Goal: Task Accomplishment & Management: Complete application form

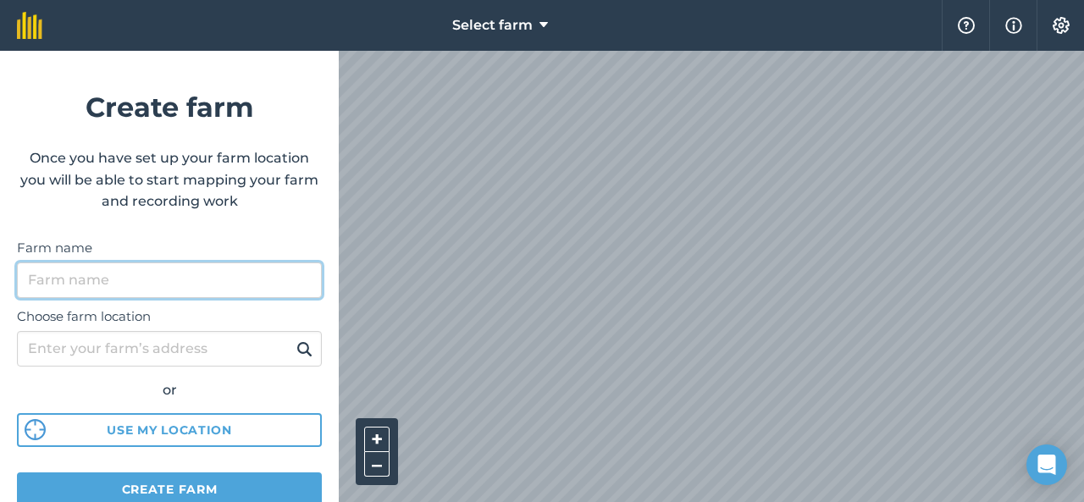
click at [230, 289] on input "Farm name" at bounding box center [169, 280] width 305 height 36
type input "tws"
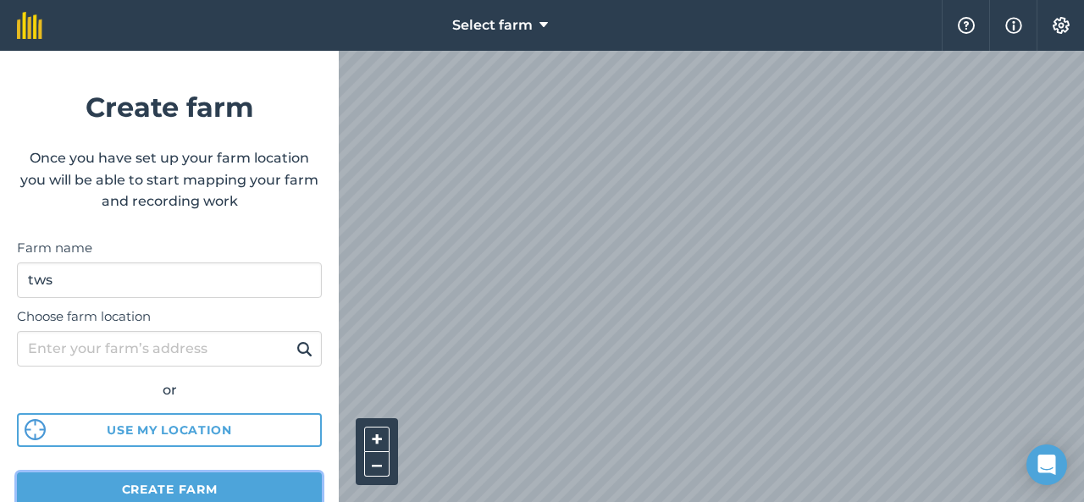
click at [197, 490] on button "Create farm" at bounding box center [169, 489] width 305 height 34
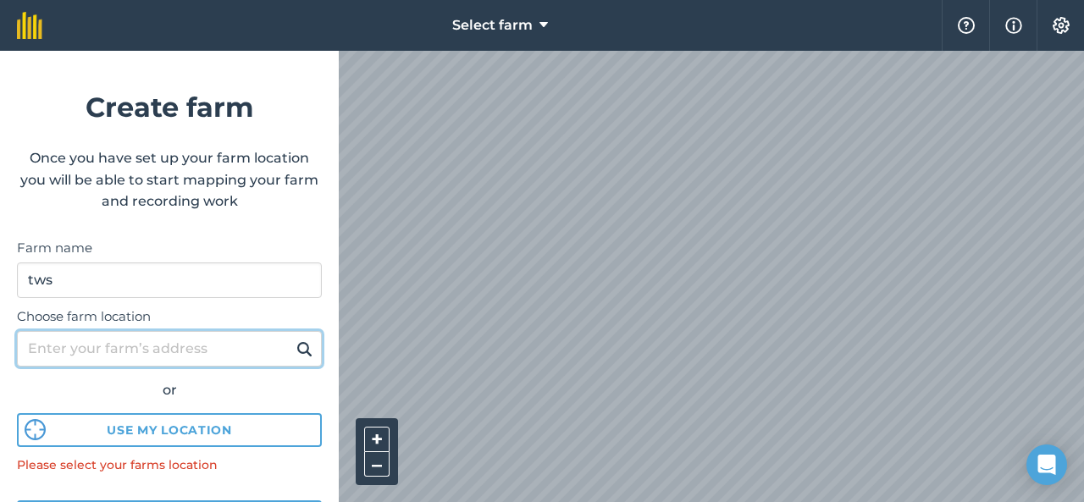
click at [194, 345] on input "Choose farm location" at bounding box center [169, 349] width 305 height 36
type input "[GEOGRAPHIC_DATA]"
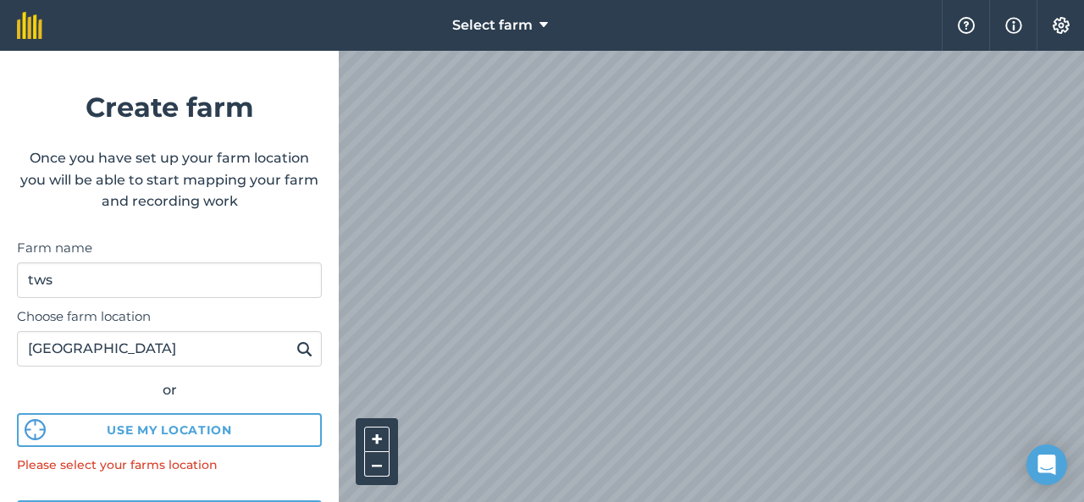
click at [296, 350] on img at bounding box center [304, 349] width 16 height 20
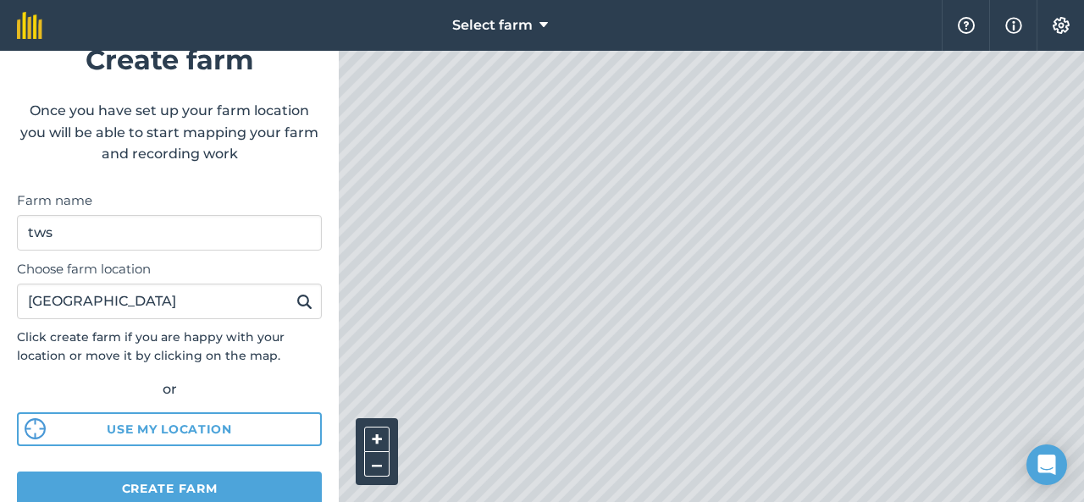
scroll to position [259, 0]
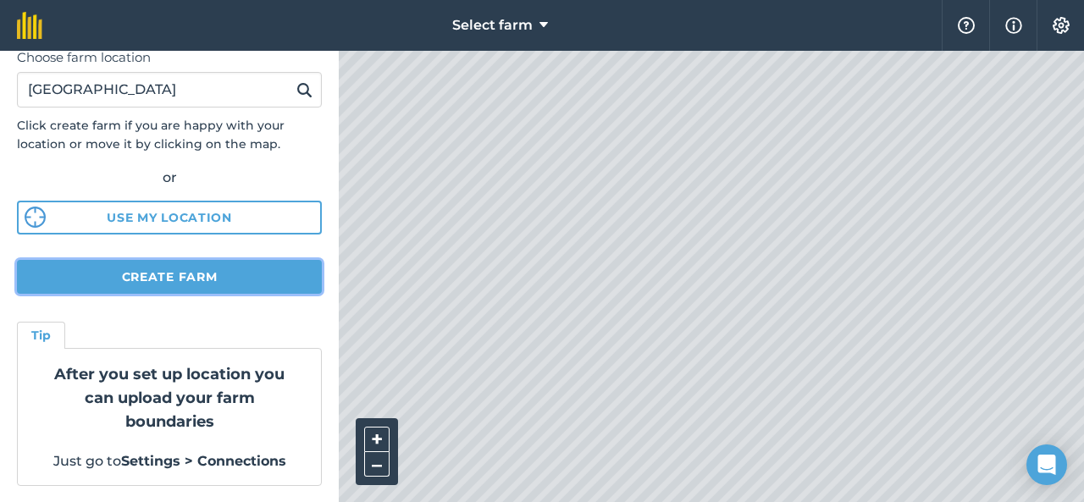
click at [243, 276] on button "Create farm" at bounding box center [169, 277] width 305 height 34
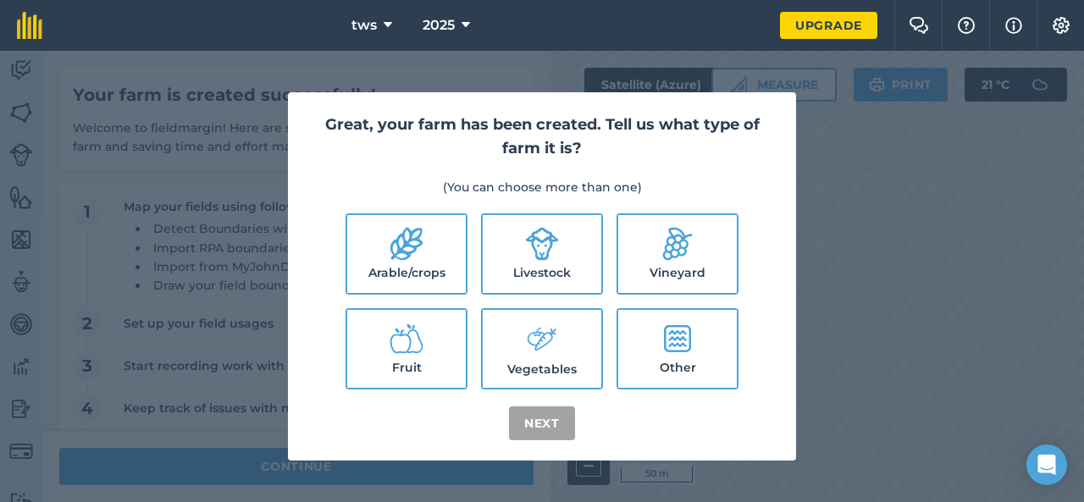
click at [566, 234] on label "Livestock" at bounding box center [542, 254] width 119 height 78
checkbox input "true"
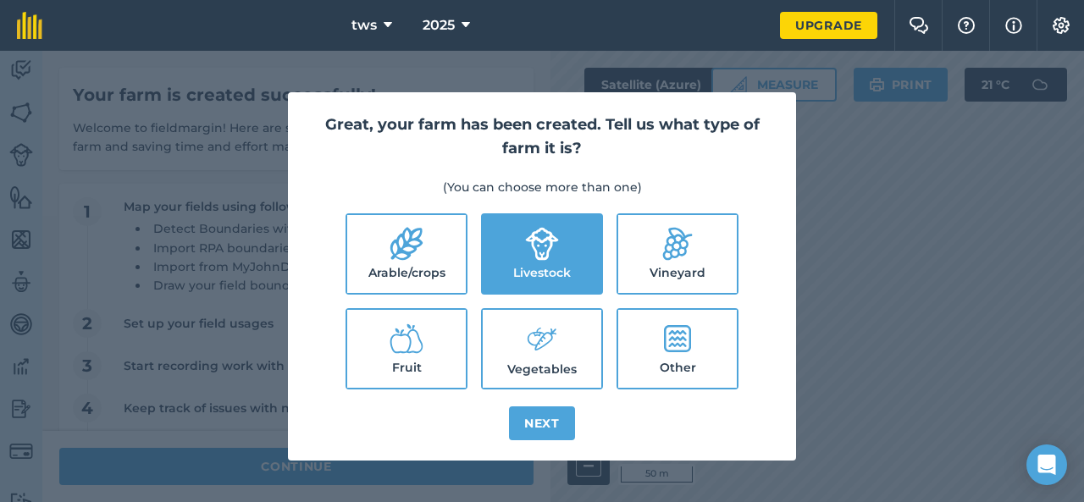
click at [425, 249] on label "Arable/crops" at bounding box center [406, 254] width 119 height 78
checkbox input "true"
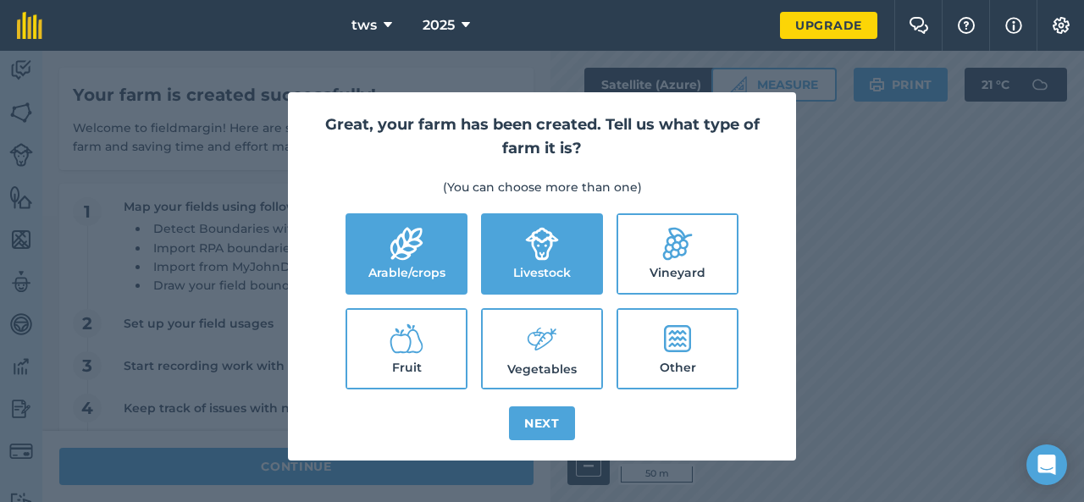
click at [445, 359] on label "Fruit" at bounding box center [406, 349] width 119 height 78
checkbox input "true"
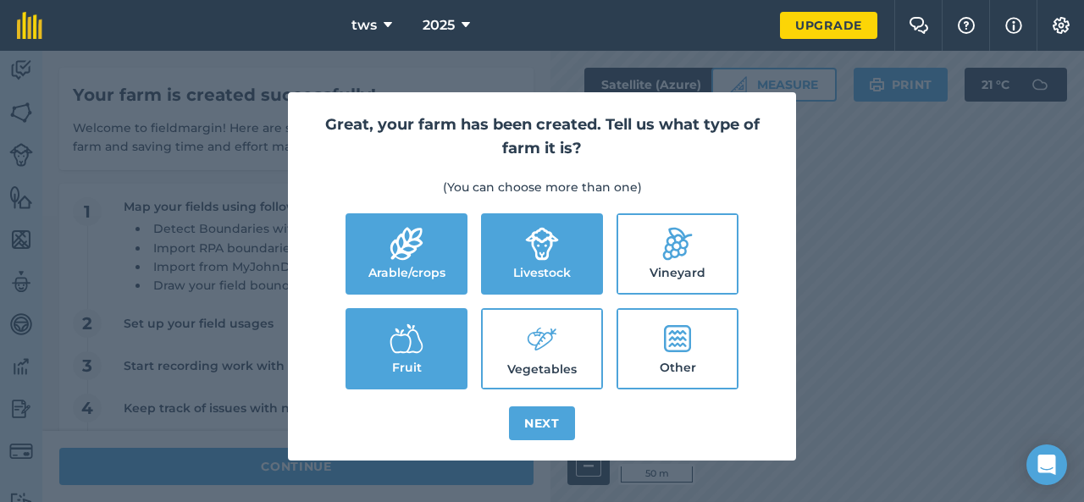
click at [514, 355] on label "Vegetables" at bounding box center [542, 349] width 119 height 78
checkbox input "true"
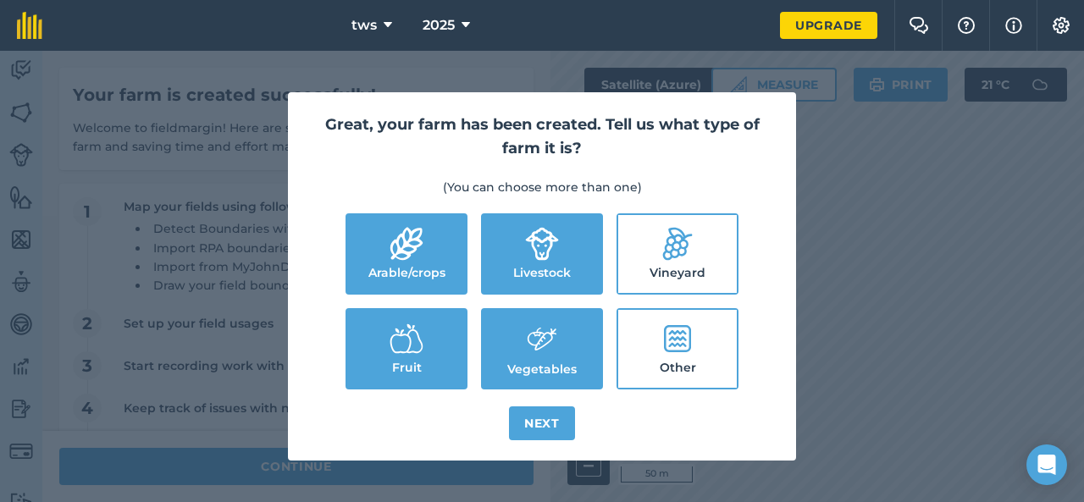
click at [672, 345] on icon at bounding box center [677, 338] width 27 height 27
checkbox input "true"
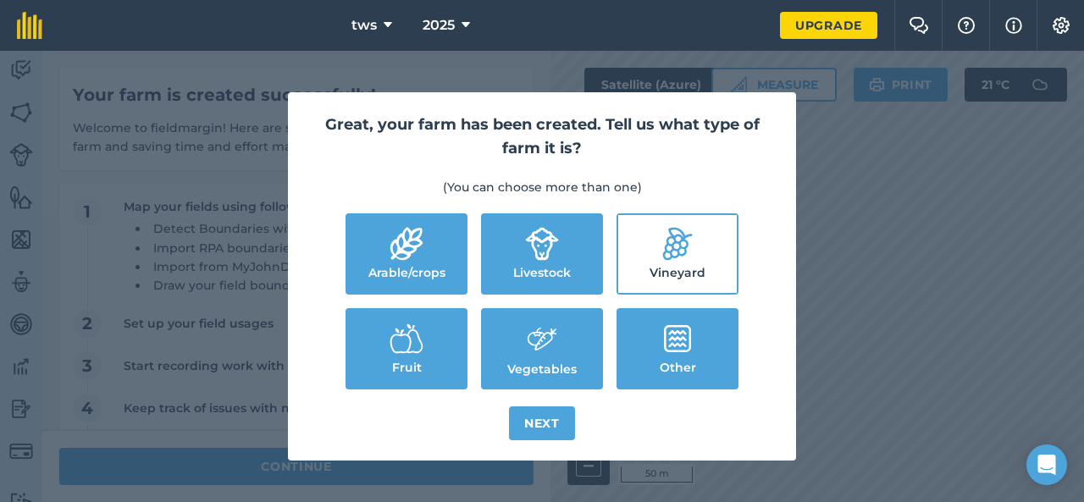
click at [701, 245] on label "Vineyard" at bounding box center [677, 254] width 119 height 78
checkbox input "true"
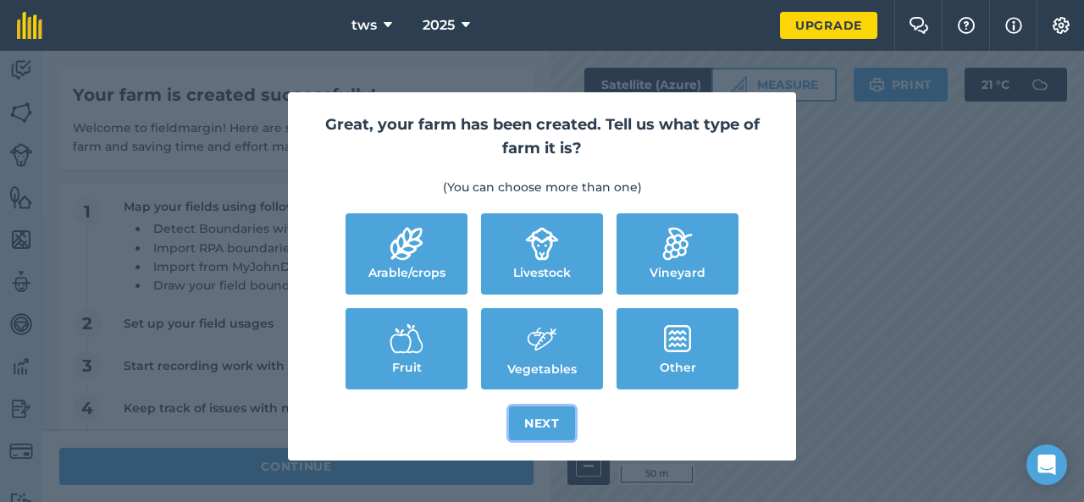
click at [543, 428] on button "Next" at bounding box center [542, 423] width 66 height 34
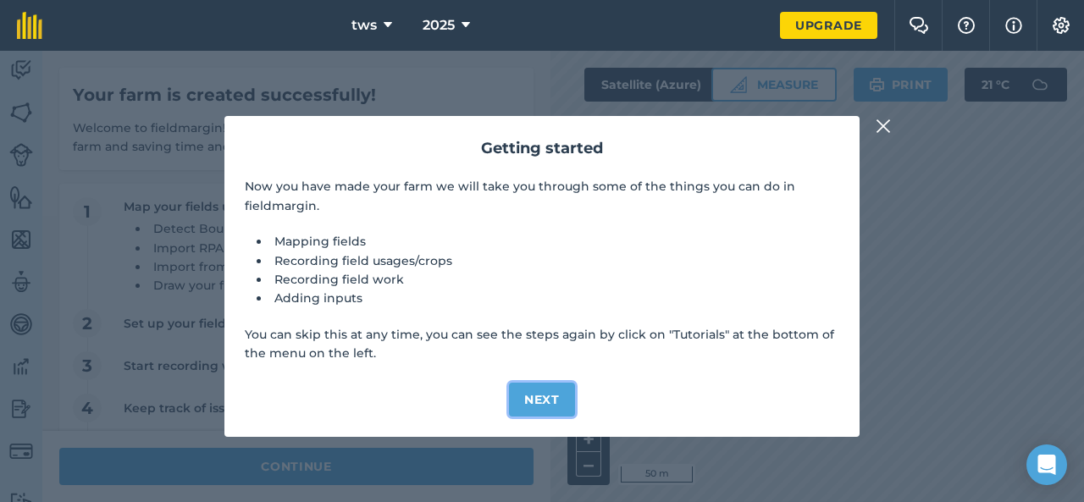
click at [545, 401] on button "Next" at bounding box center [542, 400] width 66 height 34
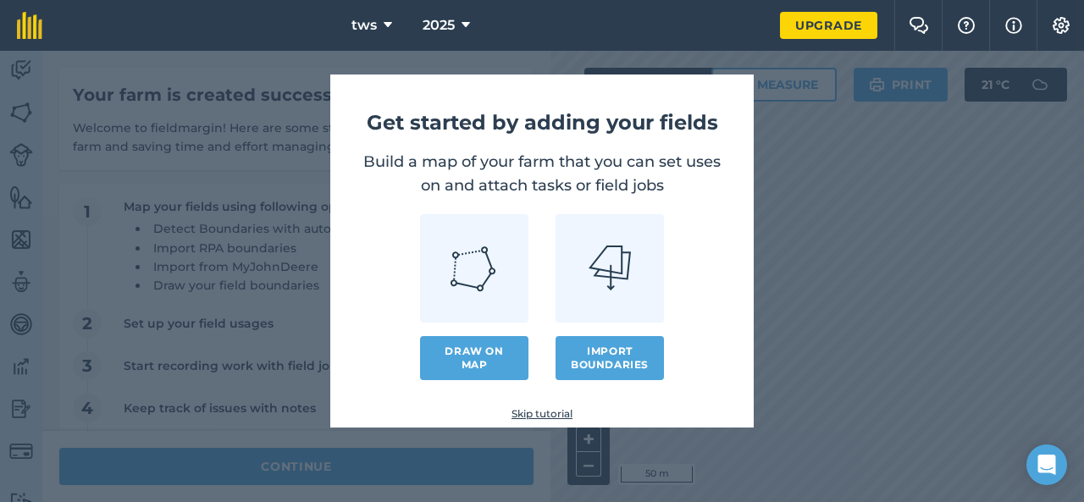
click at [544, 414] on link "Skip tutorial" at bounding box center [541, 414] width 369 height 14
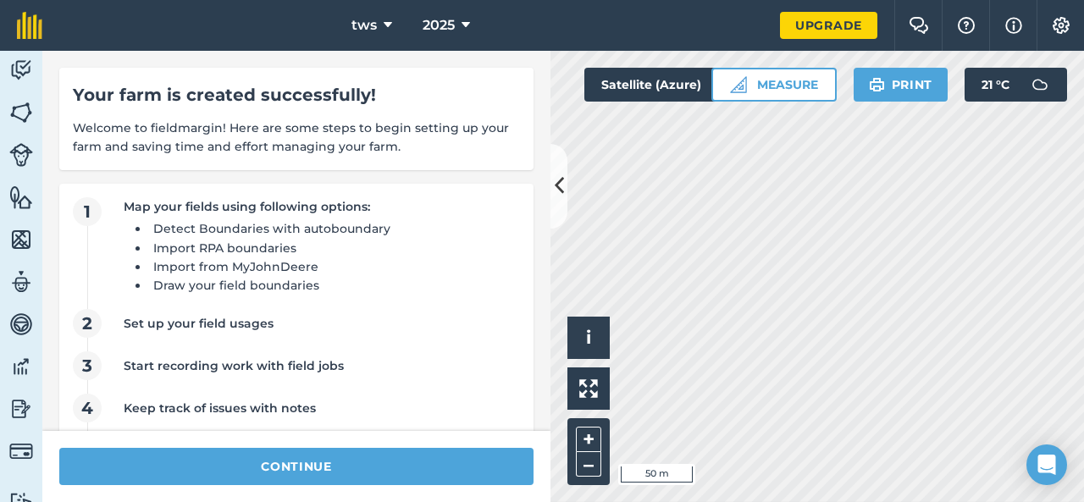
click at [371, 433] on div "continue" at bounding box center [296, 466] width 508 height 71
click at [372, 439] on div "continue" at bounding box center [296, 466] width 508 height 71
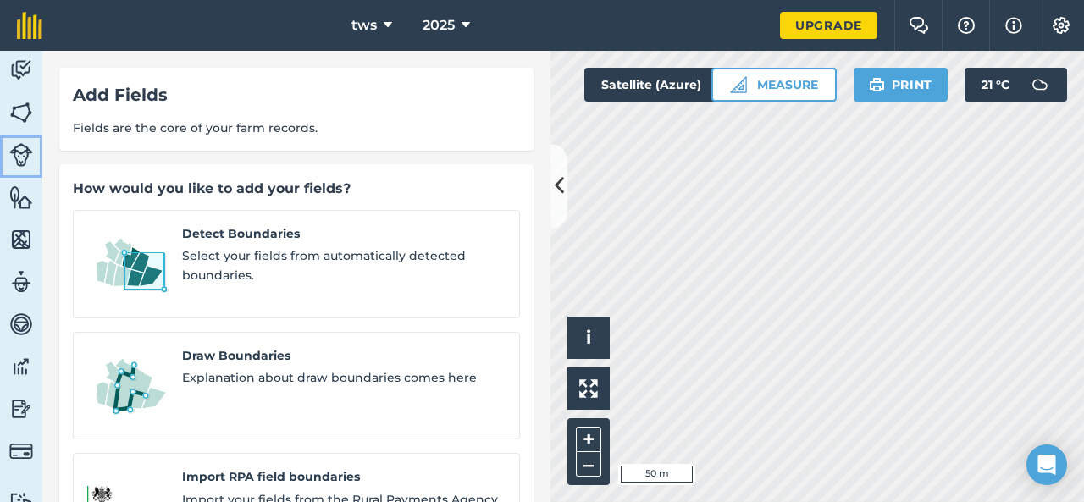
click at [20, 156] on img at bounding box center [21, 155] width 24 height 24
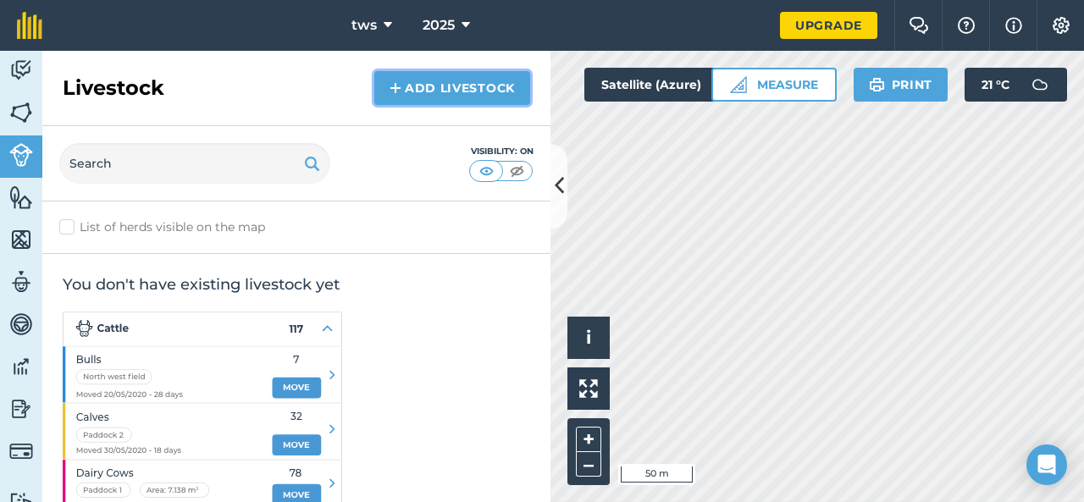
click at [469, 86] on link "Add Livestock" at bounding box center [452, 88] width 156 height 34
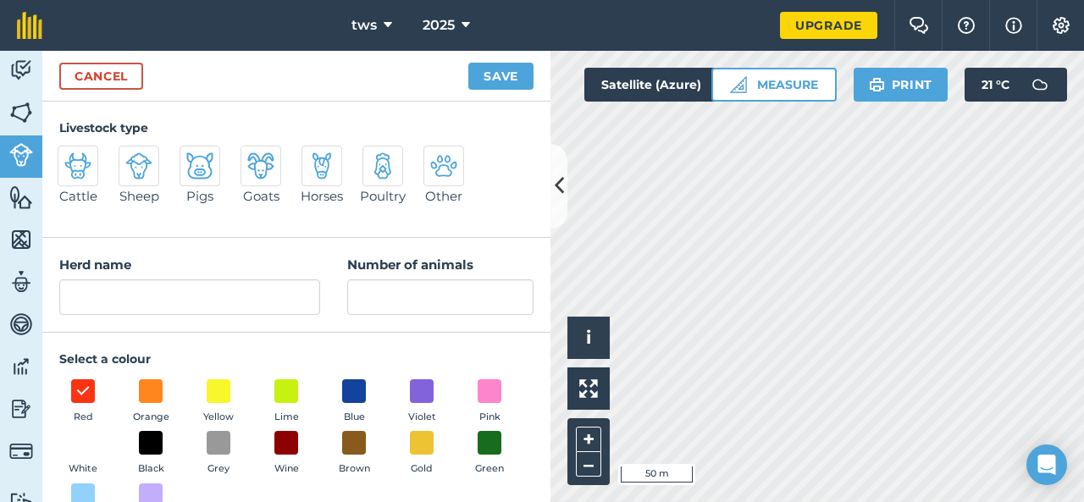
click at [191, 173] on img at bounding box center [199, 165] width 27 height 27
click at [191, 157] on input "Pigs" at bounding box center [186, 151] width 11 height 11
radio input "true"
type input "Pigs"
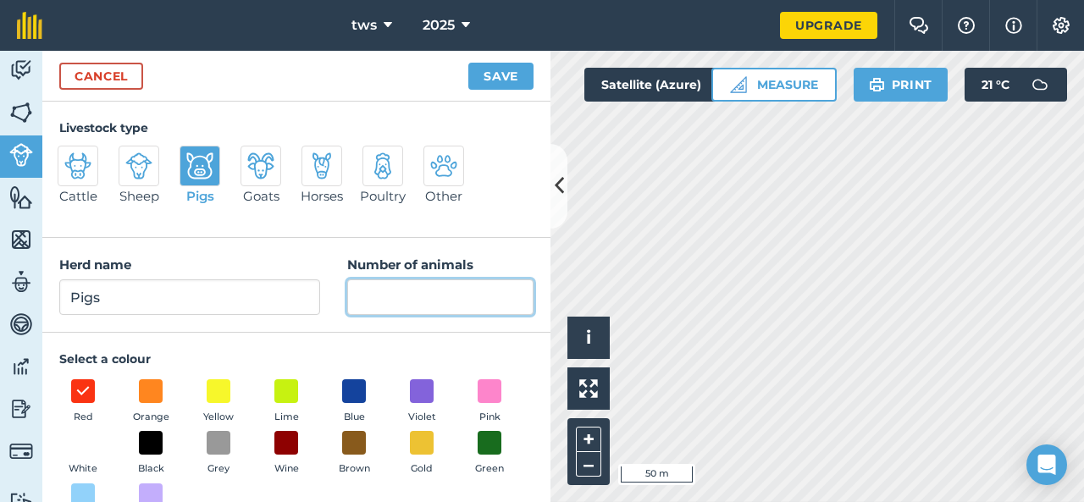
click at [383, 295] on input "Number of animals" at bounding box center [440, 297] width 186 height 36
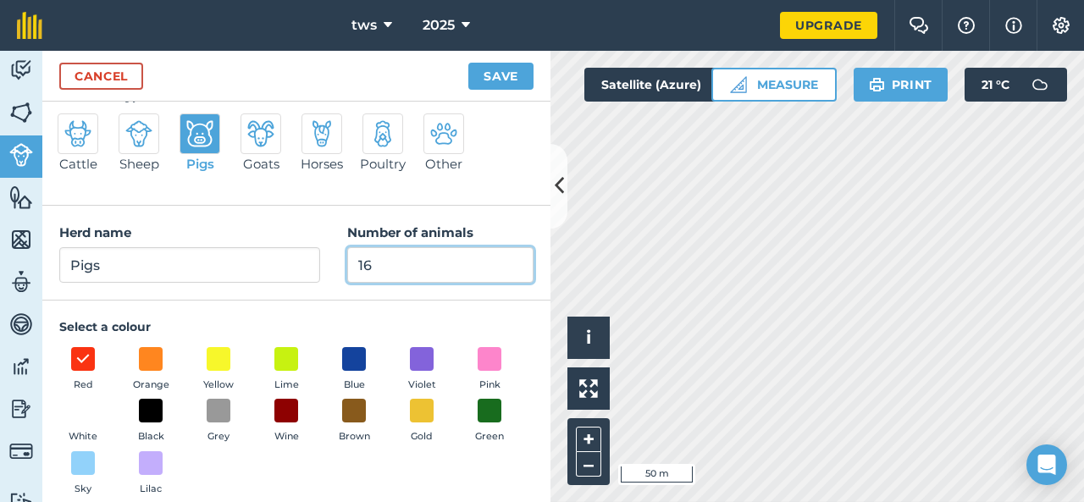
scroll to position [50, 0]
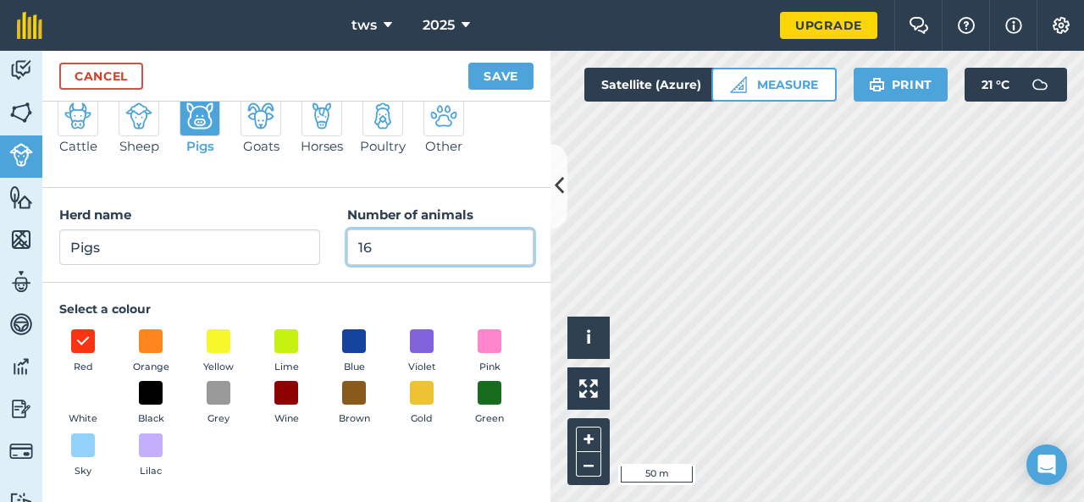
type input "16"
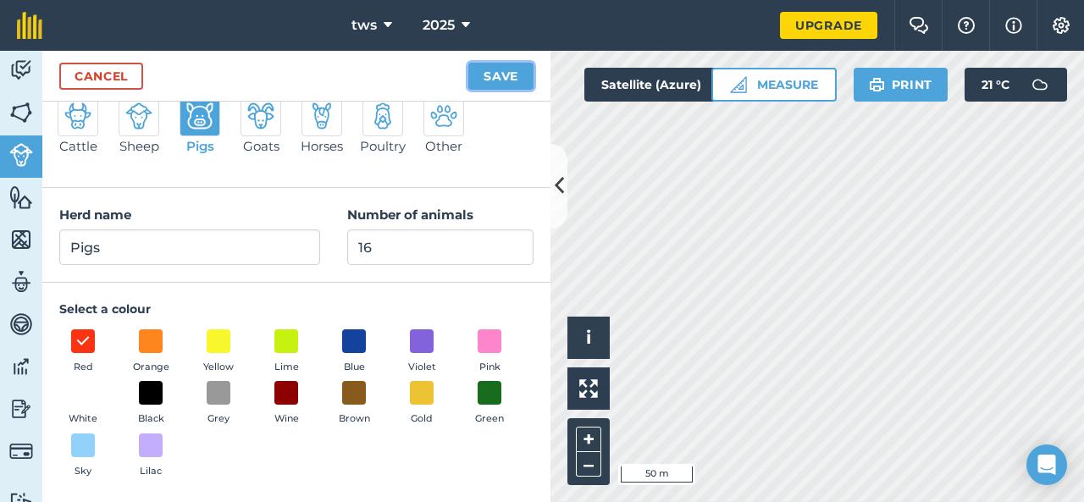
click at [505, 70] on button "Save" at bounding box center [500, 76] width 65 height 27
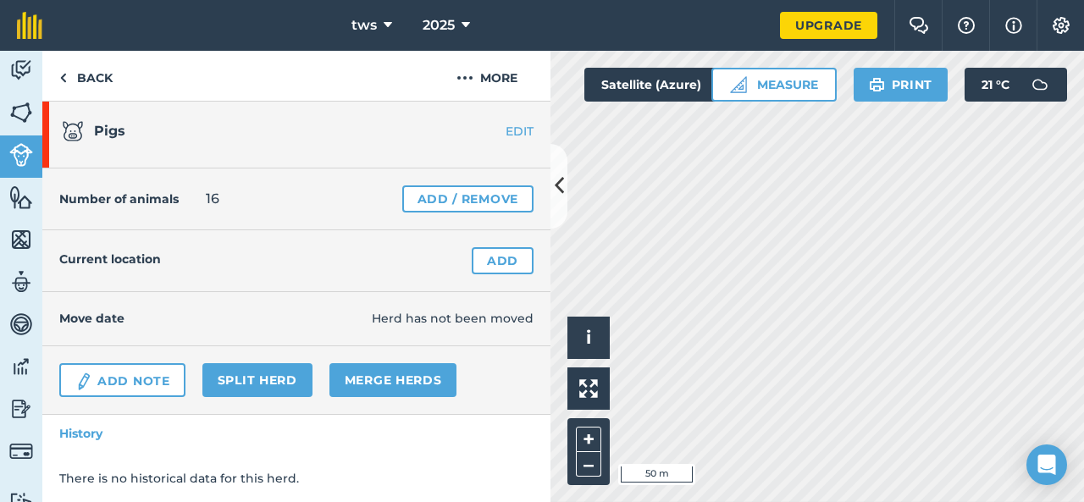
scroll to position [8, 0]
click at [28, 197] on img at bounding box center [21, 197] width 24 height 25
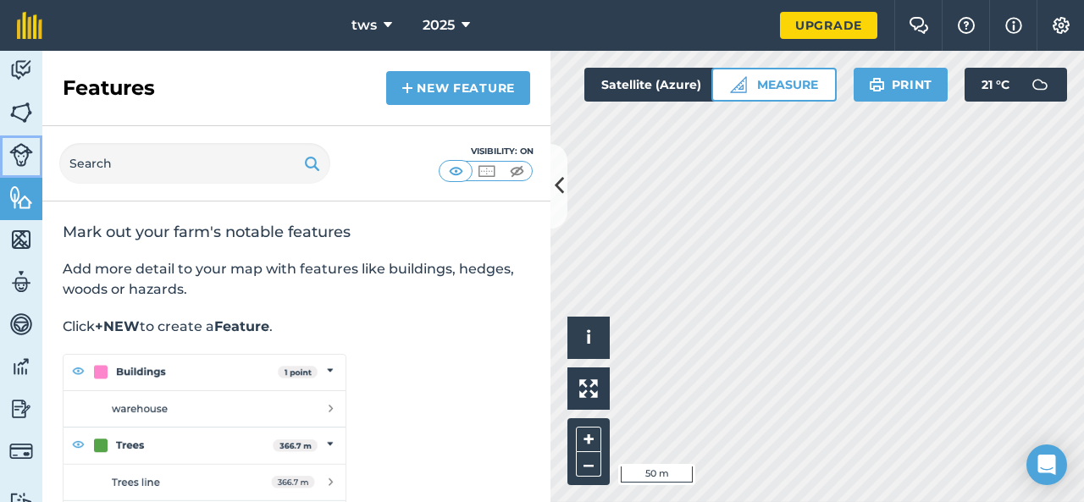
click at [20, 150] on img at bounding box center [21, 155] width 24 height 24
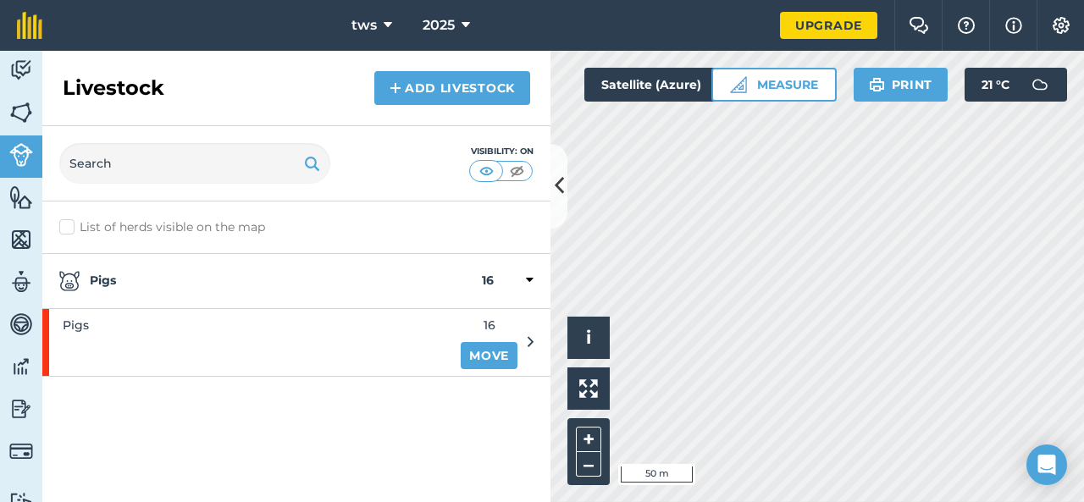
click at [113, 279] on strong "Pigs" at bounding box center [270, 281] width 422 height 20
click at [110, 279] on strong "Pigs" at bounding box center [270, 281] width 422 height 20
click at [530, 342] on icon at bounding box center [530, 341] width 6 height 15
click at [529, 341] on icon at bounding box center [530, 341] width 6 height 15
click at [492, 321] on span "16" at bounding box center [489, 325] width 57 height 19
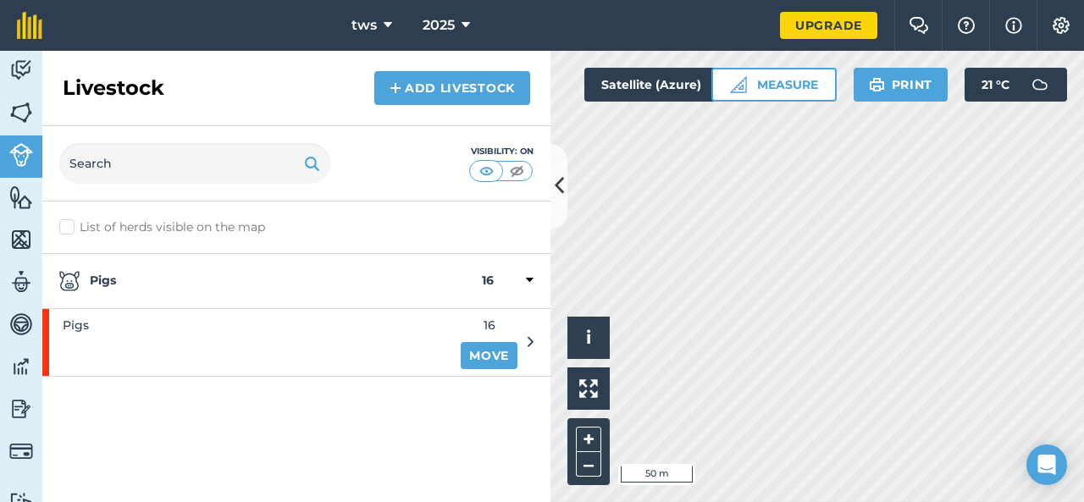
click at [67, 226] on label "List of herds visible on the map" at bounding box center [296, 227] width 474 height 18
click at [67, 226] on input "List of herds visible on the map" at bounding box center [64, 223] width 11 height 11
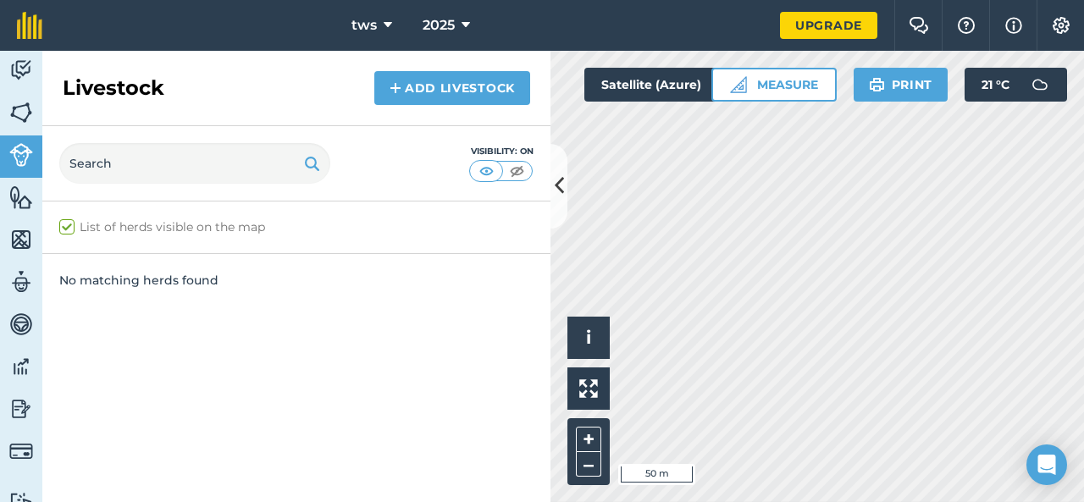
click at [66, 226] on label "List of herds visible on the map" at bounding box center [296, 227] width 474 height 18
click at [66, 226] on input "List of herds visible on the map" at bounding box center [64, 223] width 11 height 11
checkbox input "false"
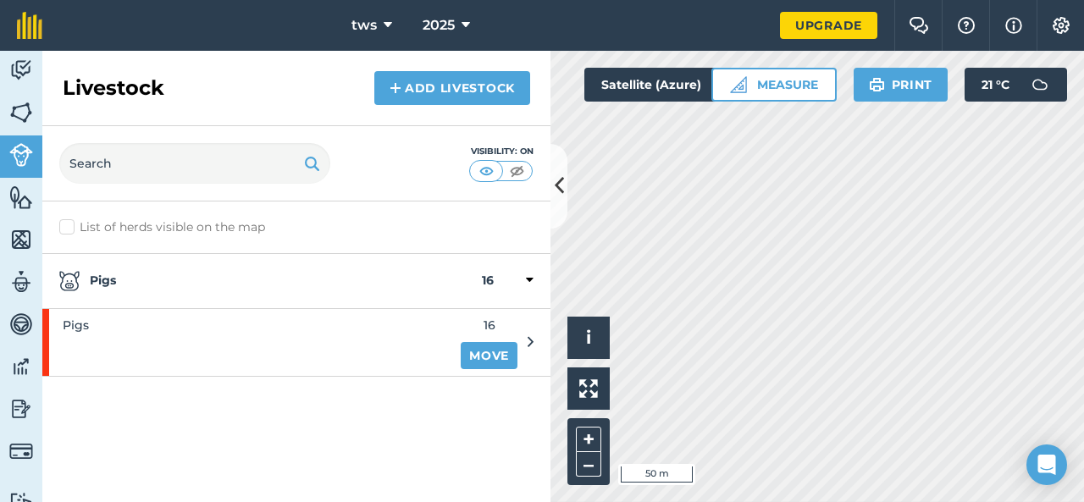
click at [90, 281] on strong "Pigs" at bounding box center [270, 281] width 422 height 20
click at [29, 284] on img at bounding box center [21, 281] width 24 height 25
select select "MEMBER"
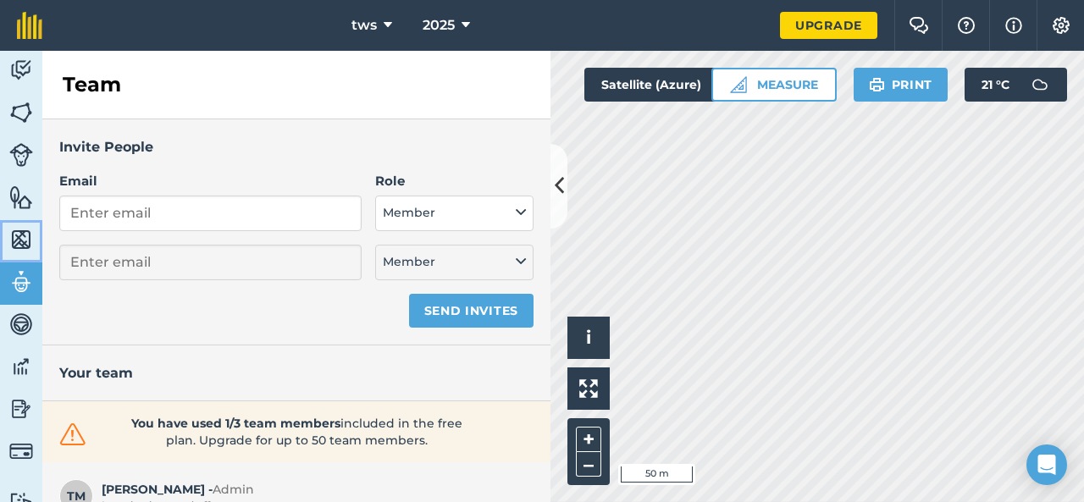
click at [22, 244] on img at bounding box center [21, 239] width 24 height 25
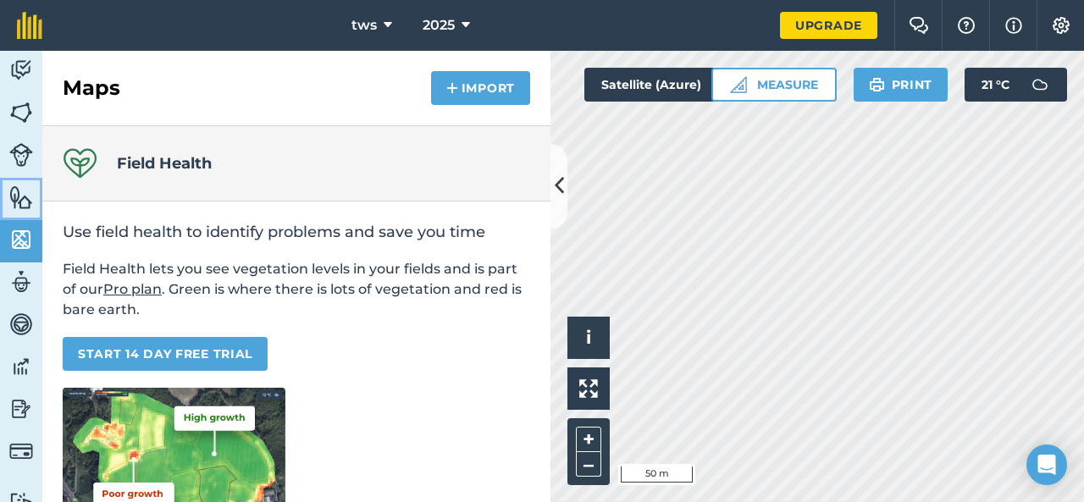
click at [14, 199] on img at bounding box center [21, 197] width 24 height 25
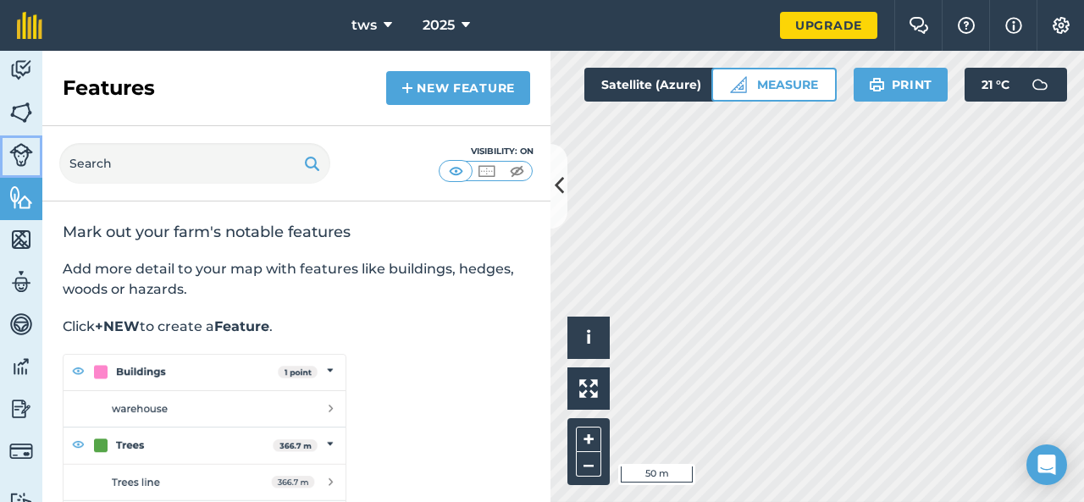
click at [20, 165] on img at bounding box center [21, 155] width 24 height 24
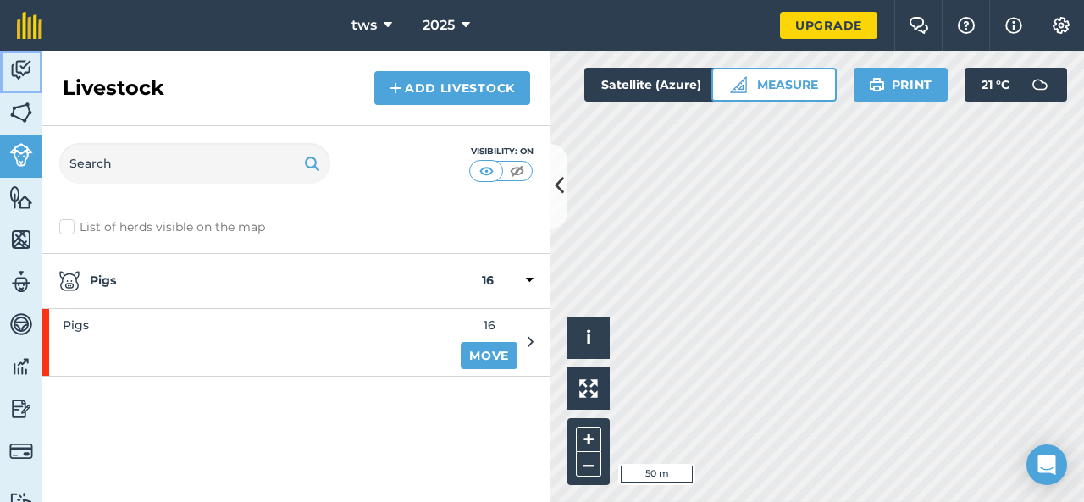
click at [19, 58] on img at bounding box center [21, 70] width 24 height 25
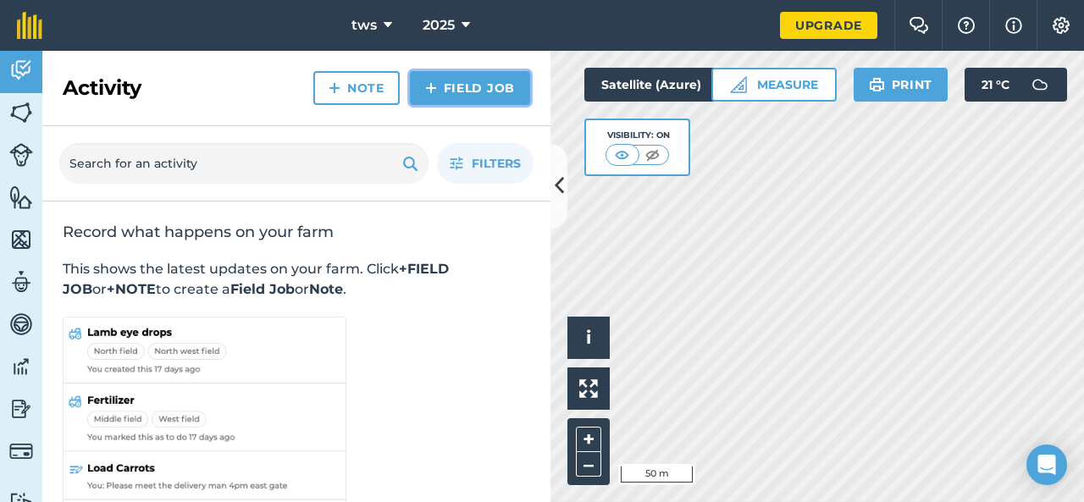
click at [481, 95] on link "Field Job" at bounding box center [470, 88] width 120 height 34
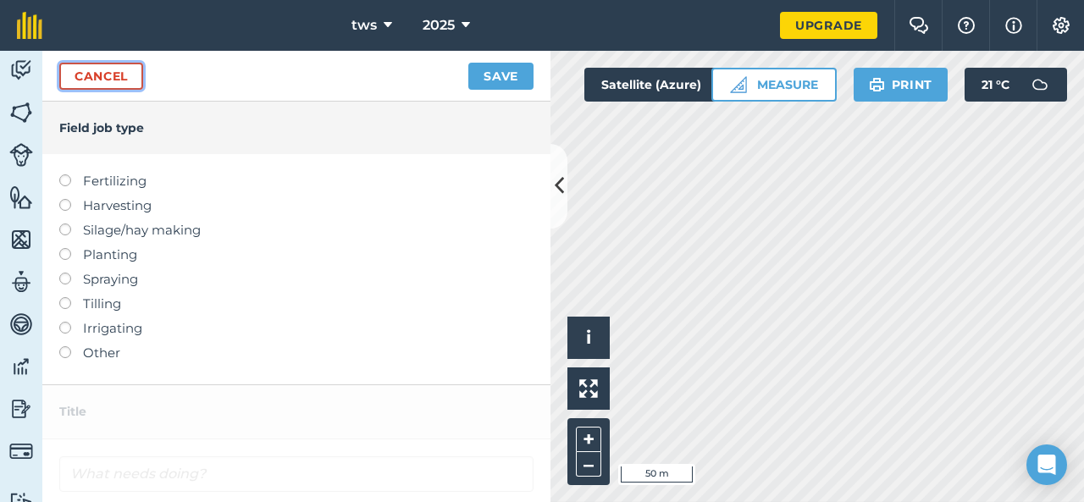
click at [105, 77] on link "Cancel" at bounding box center [101, 76] width 84 height 27
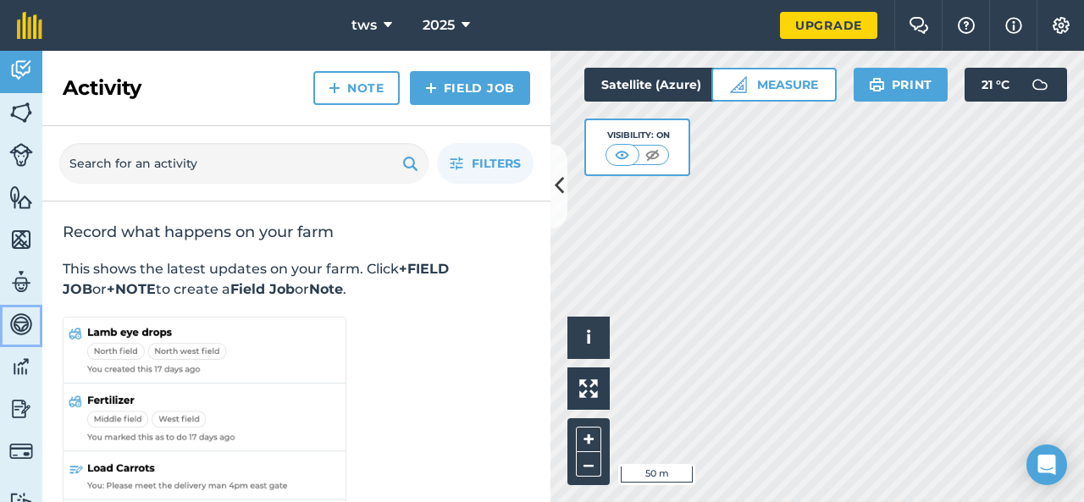
click at [20, 317] on img at bounding box center [21, 324] width 24 height 25
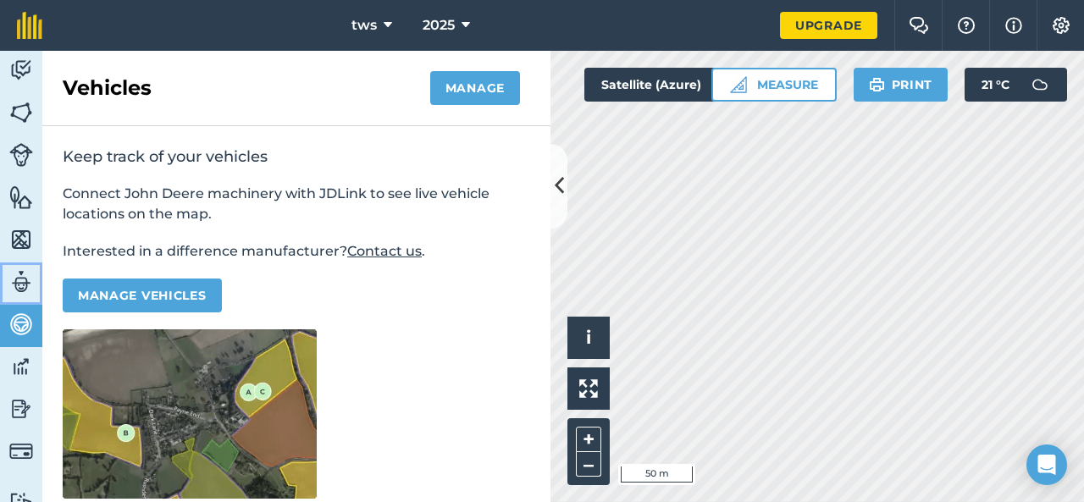
click at [25, 276] on img at bounding box center [21, 281] width 24 height 25
select select "MEMBER"
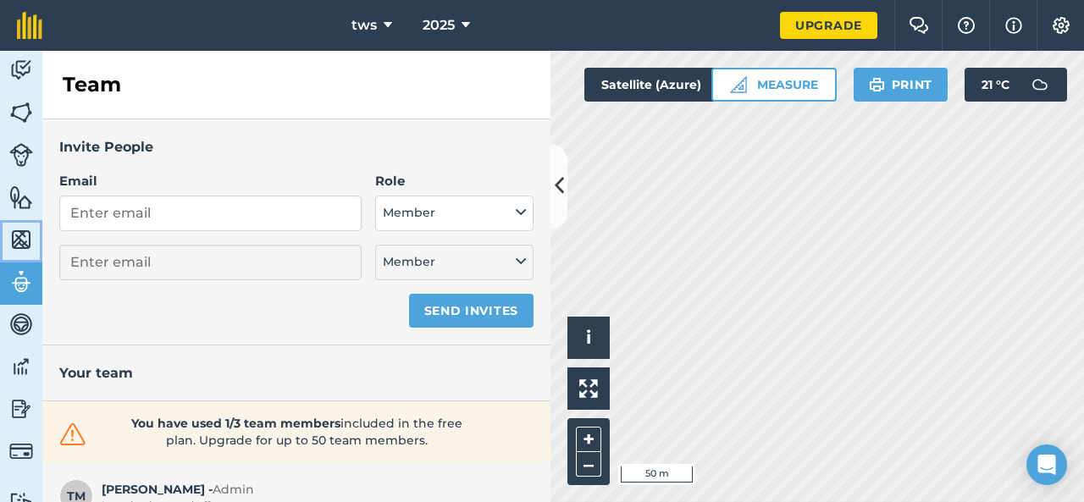
click at [20, 245] on img at bounding box center [21, 239] width 24 height 25
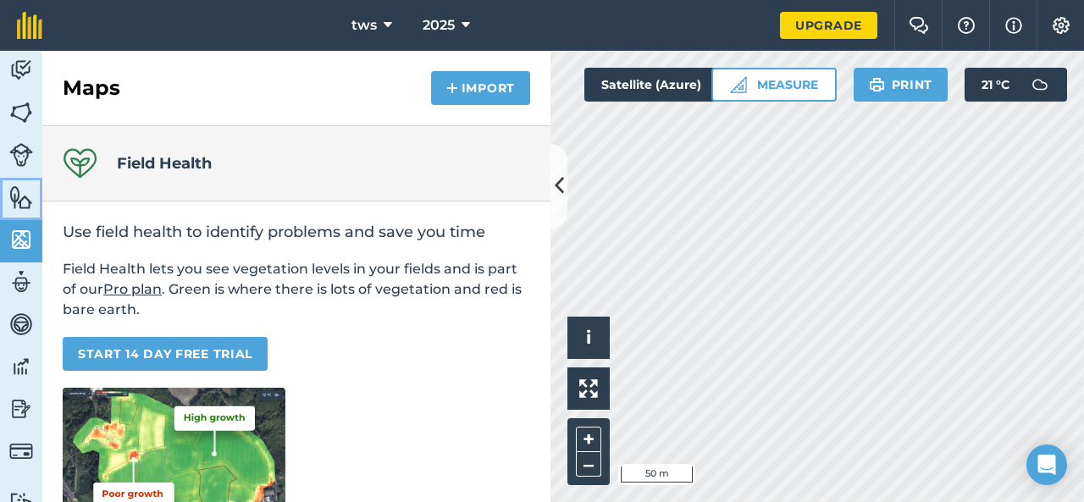
click at [31, 197] on img at bounding box center [21, 197] width 24 height 25
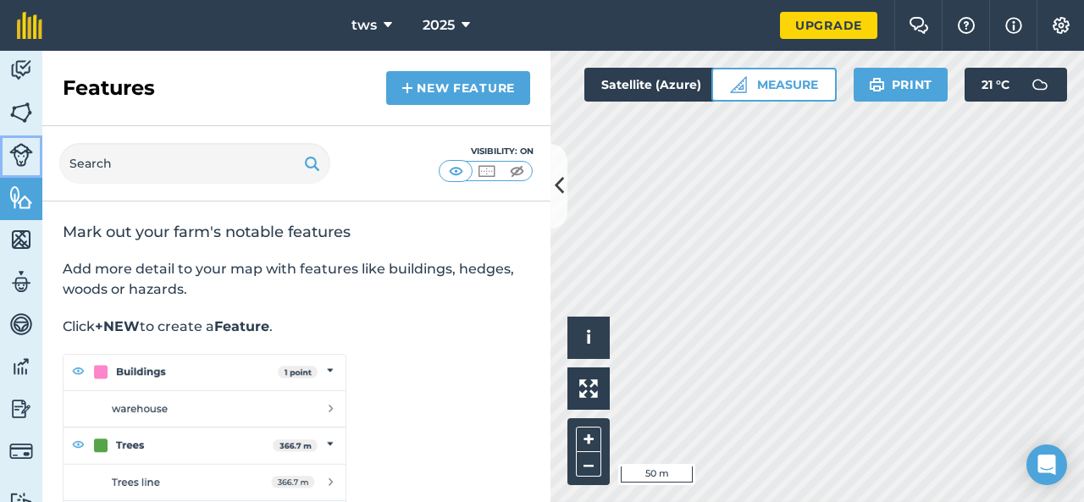
click at [13, 143] on img at bounding box center [21, 155] width 24 height 24
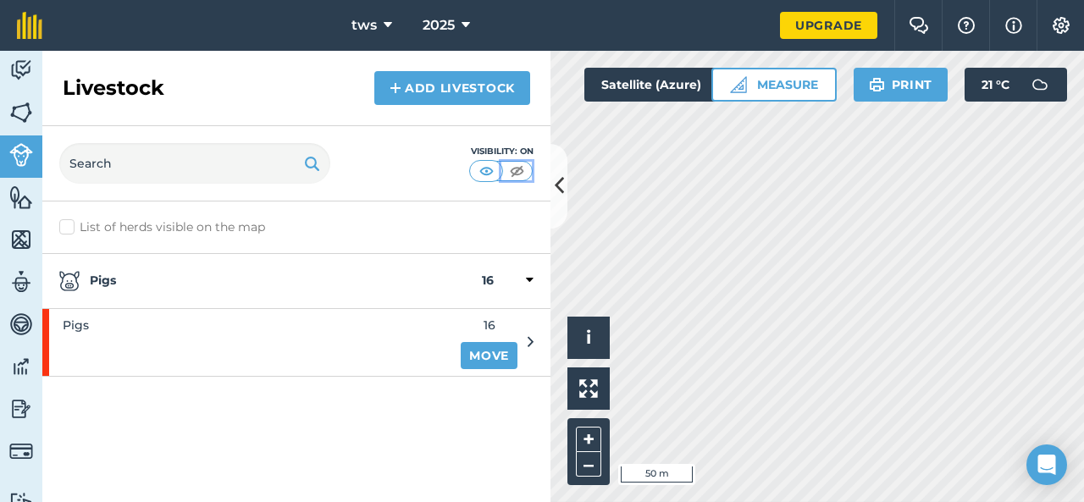
click at [510, 169] on img at bounding box center [516, 171] width 21 height 17
click at [488, 172] on img at bounding box center [486, 171] width 21 height 17
click at [431, 78] on link "Add Livestock" at bounding box center [452, 88] width 156 height 34
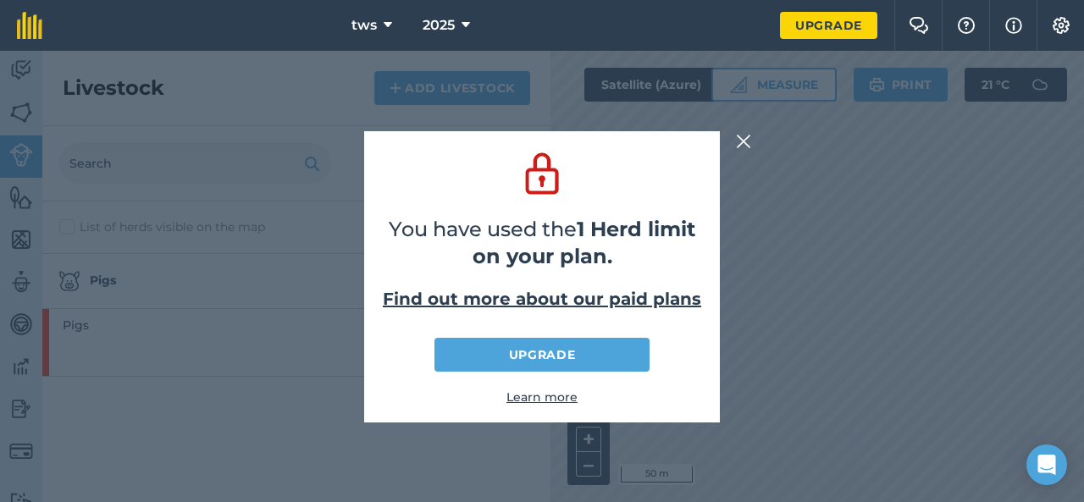
click at [651, 299] on link "Find out more about our paid plans" at bounding box center [542, 299] width 318 height 20
